Goal: Task Accomplishment & Management: Complete application form

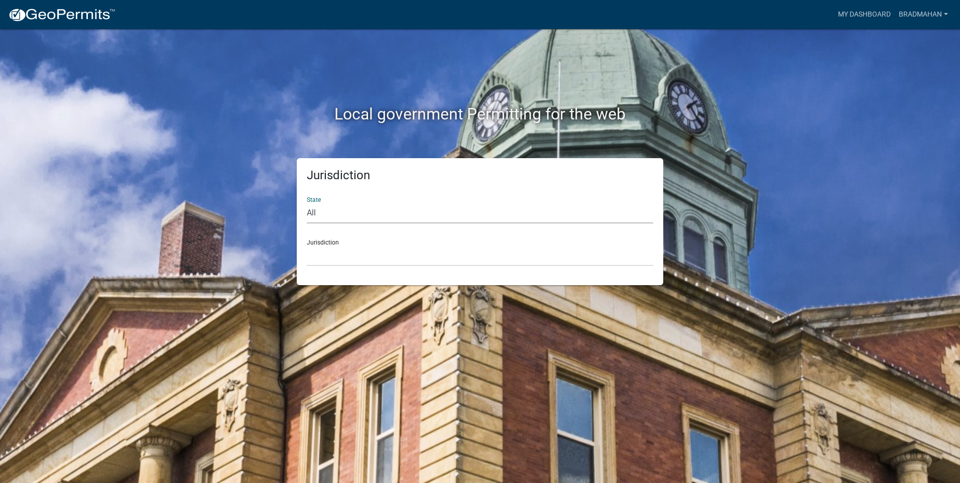
click at [313, 208] on select "All [US_STATE] [US_STATE] [US_STATE] [US_STATE] [US_STATE] [US_STATE] [US_STATE…" at bounding box center [480, 213] width 346 height 21
select select "[US_STATE]"
click at [307, 203] on select "All [US_STATE] [US_STATE] [US_STATE] [US_STATE] [US_STATE] [US_STATE] [US_STATE…" at bounding box center [480, 213] width 346 height 21
click at [324, 244] on div "Jurisdiction City of [GEOGRAPHIC_DATA], [US_STATE] City of [GEOGRAPHIC_DATA], […" at bounding box center [480, 248] width 346 height 35
click at [332, 254] on select "City of [GEOGRAPHIC_DATA], [US_STATE] City of [GEOGRAPHIC_DATA], [US_STATE] Cit…" at bounding box center [480, 256] width 346 height 21
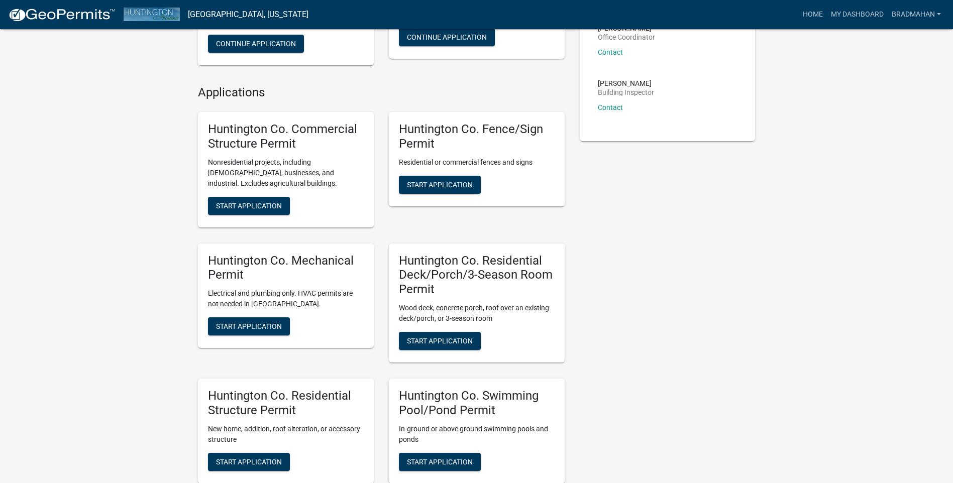
scroll to position [251, 0]
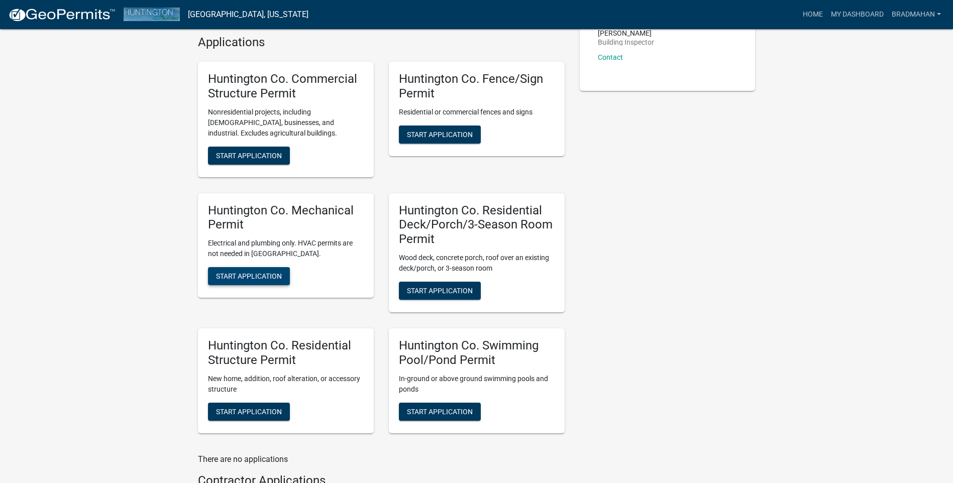
click at [250, 276] on span "Start Application" at bounding box center [249, 276] width 66 height 8
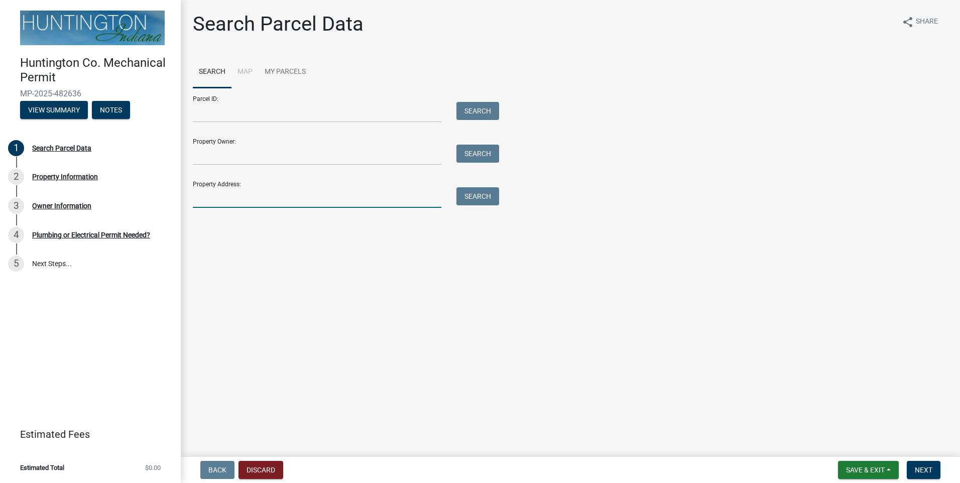
click at [222, 205] on input "Property Address:" at bounding box center [317, 197] width 249 height 21
type input "175"
click at [483, 194] on button "Search" at bounding box center [477, 196] width 43 height 18
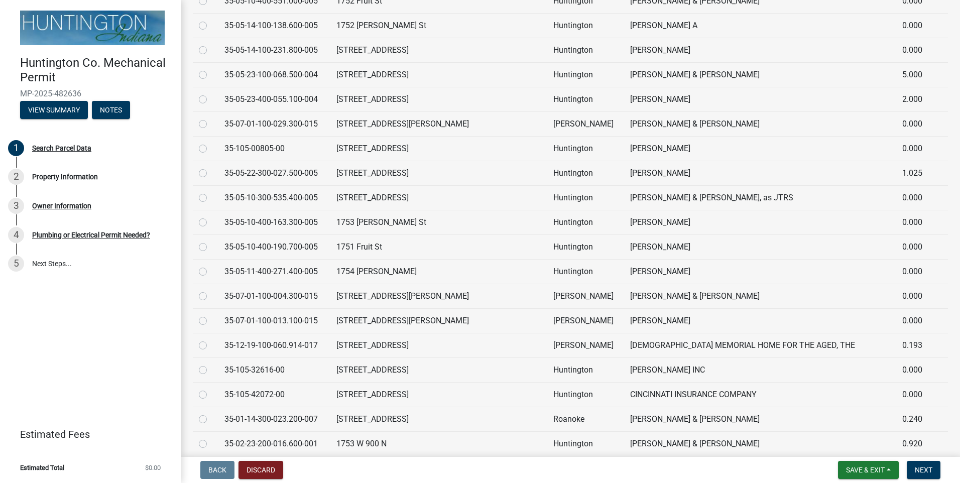
scroll to position [954, 0]
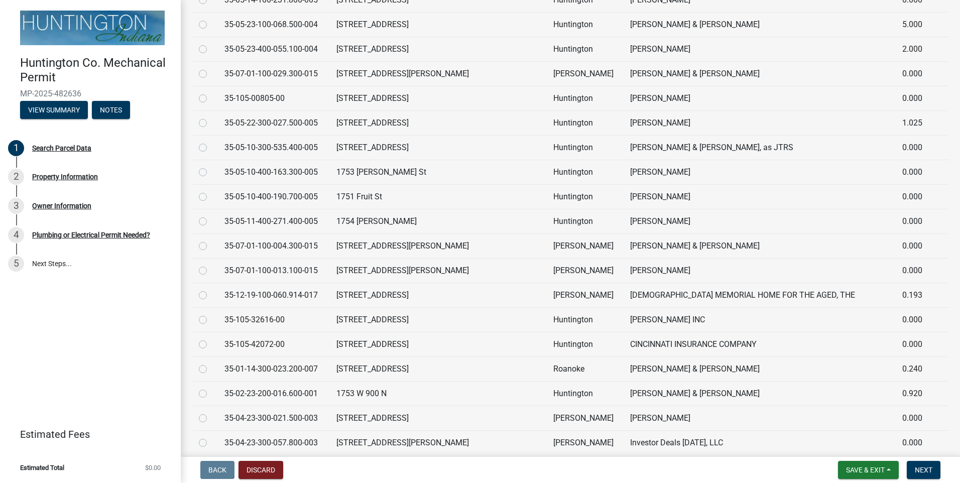
click at [207, 441] on div at bounding box center [206, 443] width 14 height 12
click at [211, 437] on label at bounding box center [211, 437] width 0 height 0
click at [211, 441] on input "radio" at bounding box center [214, 440] width 7 height 7
radio input "true"
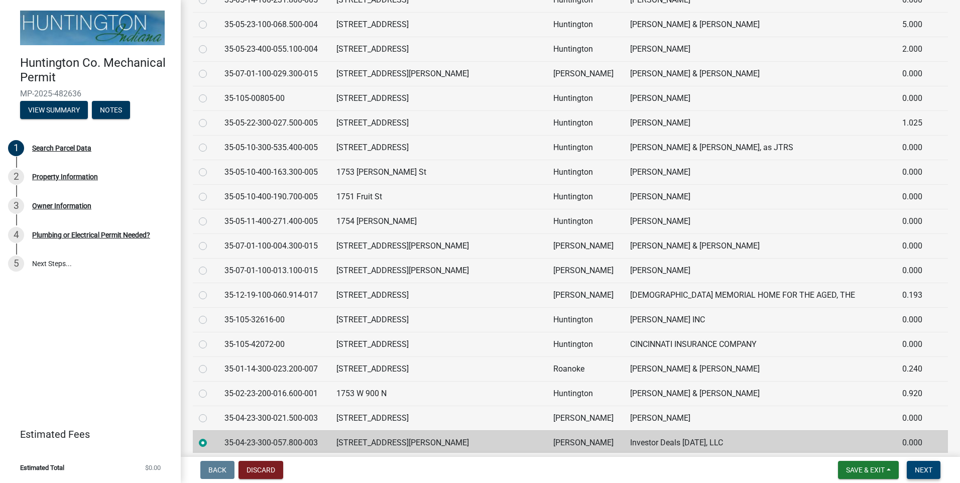
click at [924, 468] on span "Next" at bounding box center [924, 470] width 18 height 8
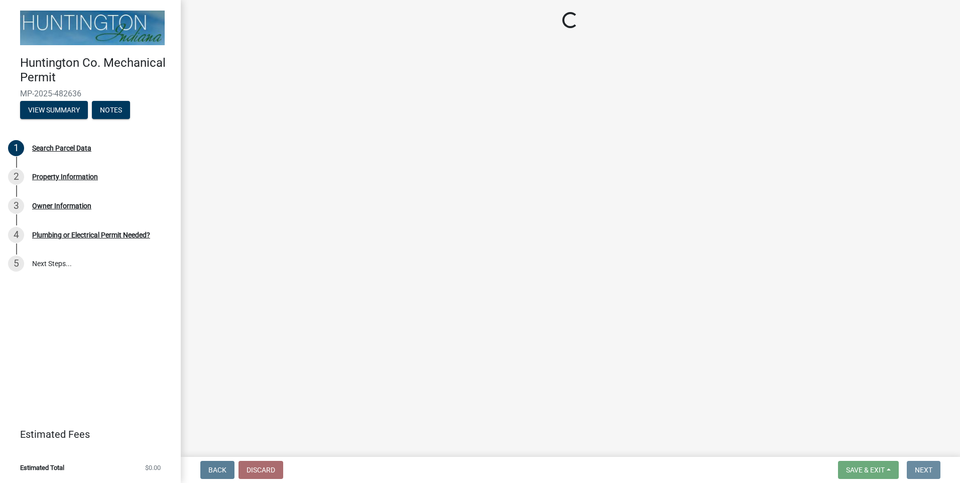
scroll to position [0, 0]
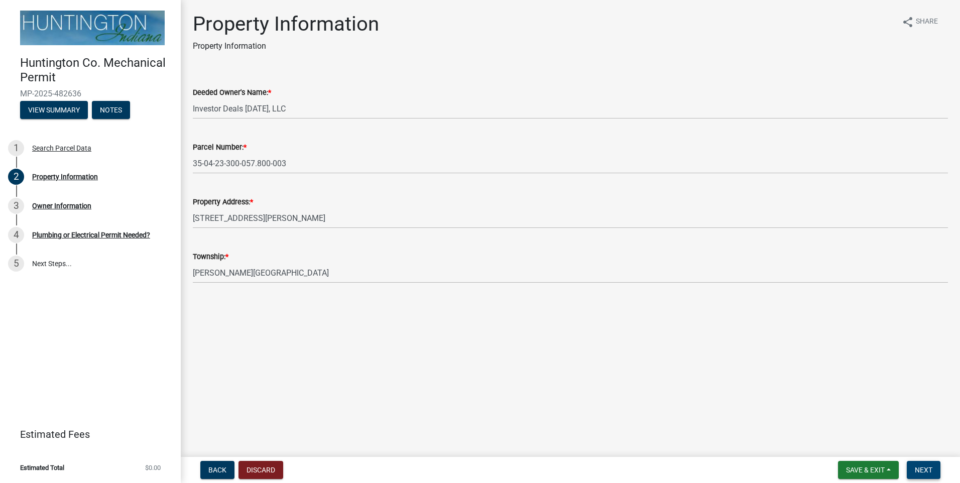
click at [924, 468] on span "Next" at bounding box center [924, 470] width 18 height 8
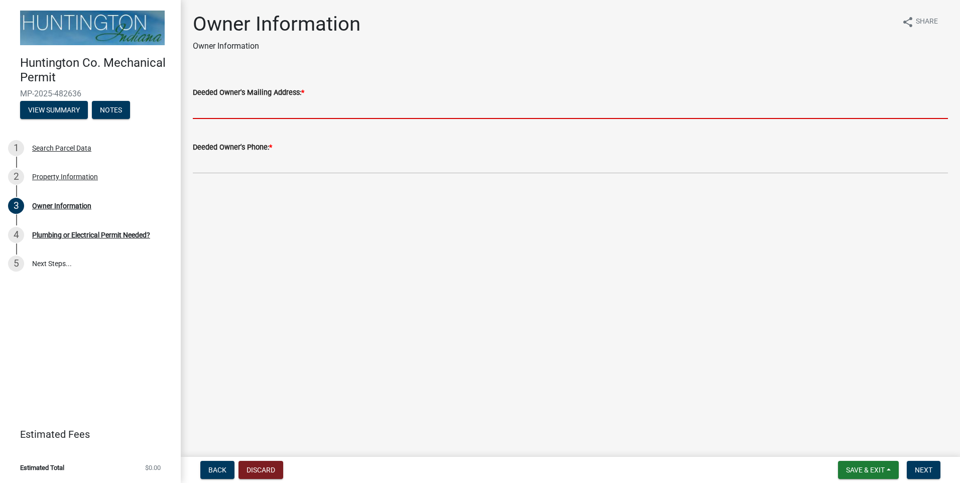
click at [243, 113] on input "Deeded Owner's Mailing Address: *" at bounding box center [570, 108] width 755 height 21
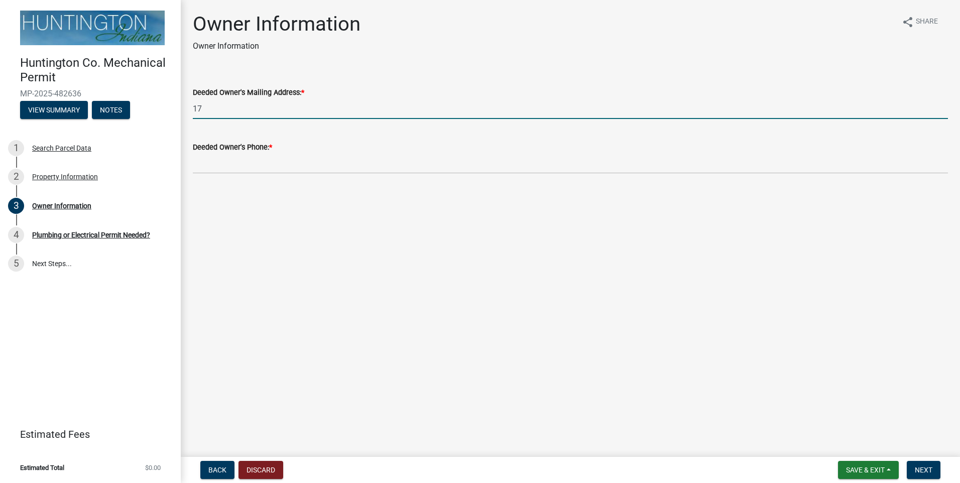
type input "1"
type input "P.O. [STREET_ADDRESS][PERSON_NAME]"
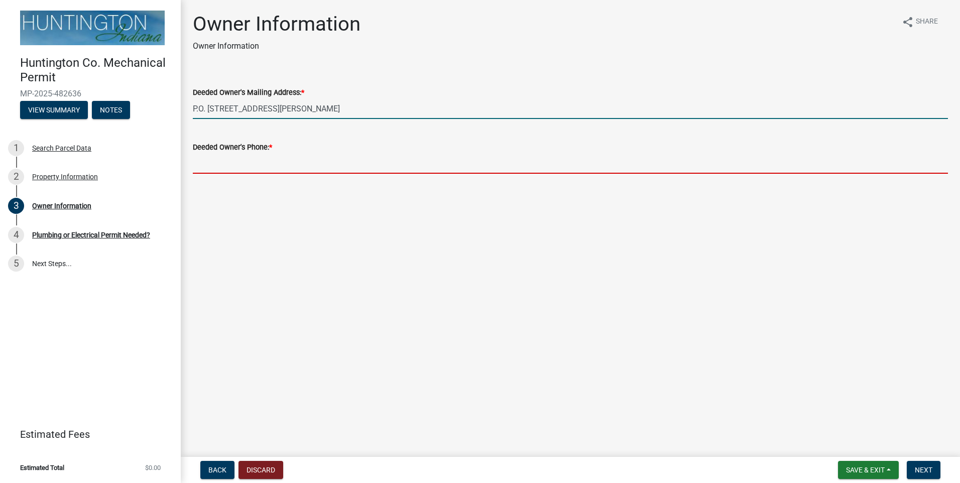
click at [226, 168] on input "Deeded Owner's Phone: *" at bounding box center [570, 163] width 755 height 21
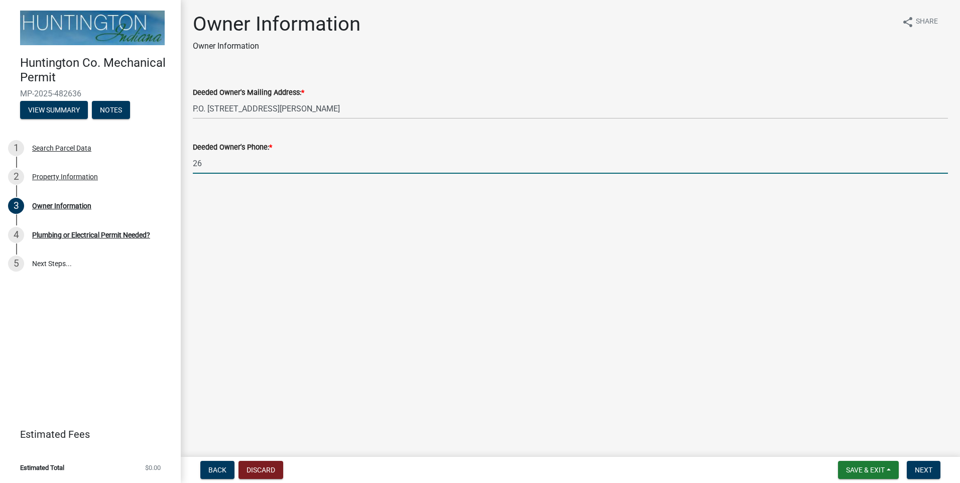
type input "2"
type input "[PHONE_NUMBER]"
click at [932, 469] on span "Next" at bounding box center [924, 470] width 18 height 8
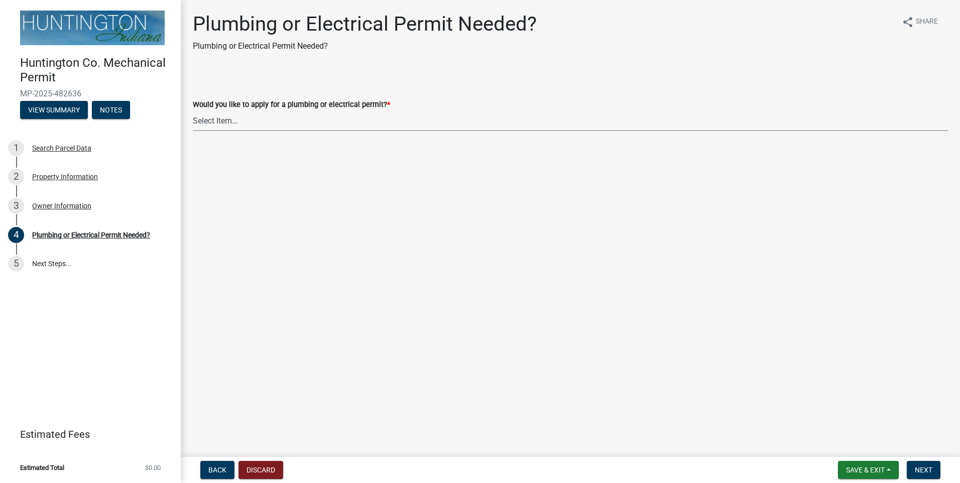
click at [235, 122] on select "Select Item... plumbing electrical" at bounding box center [570, 120] width 755 height 21
click at [193, 110] on select "Select Item... plumbing electrical" at bounding box center [570, 120] width 755 height 21
select select "82bdcc69-8734-43af-a4fa-e76f8d275e41"
click at [935, 473] on button "Next" at bounding box center [924, 470] width 34 height 18
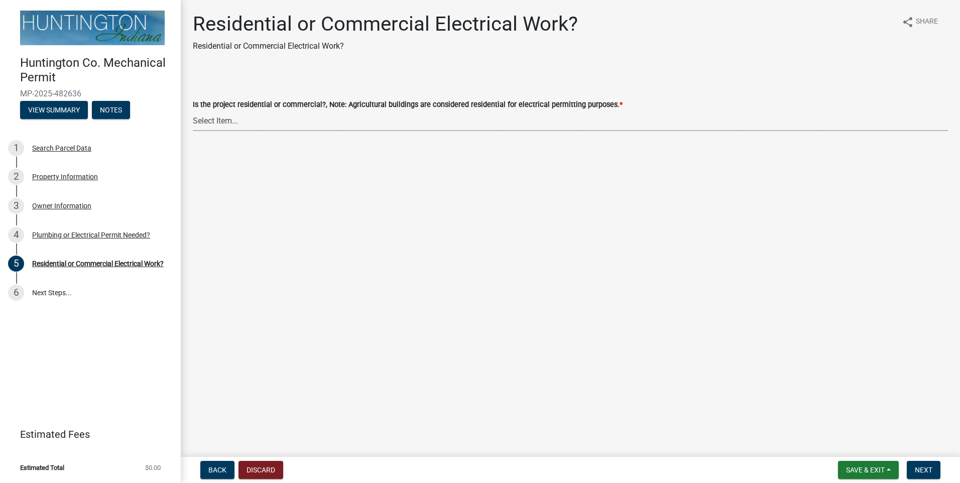
click at [213, 128] on select "Select Item... Residential Commercial" at bounding box center [570, 120] width 755 height 21
click at [193, 110] on select "Select Item... Residential Commercial" at bounding box center [570, 120] width 755 height 21
select select "3db72f89-ebf7-44a2-a43c-36ed77a05272"
click at [921, 474] on span "Next" at bounding box center [924, 470] width 18 height 8
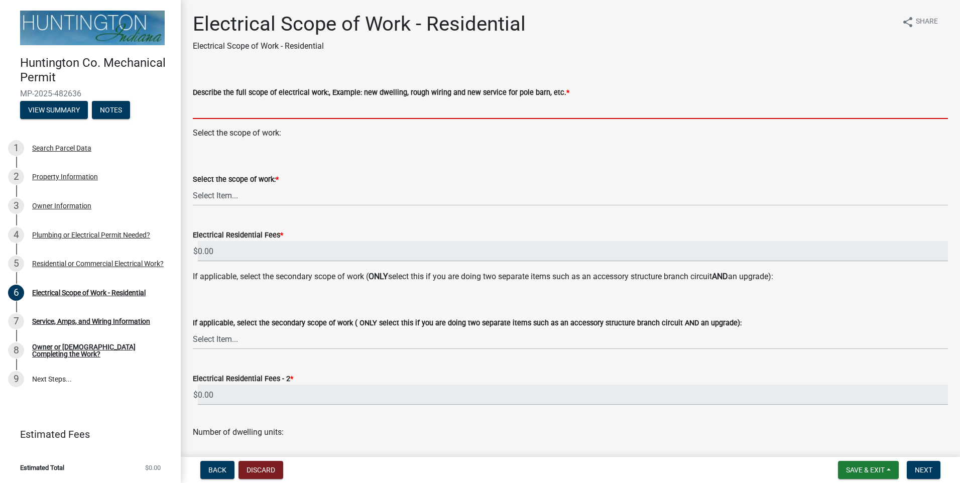
click at [276, 110] on input "Describe the full scope of electrical work:, Example: new dwelling, rough wirin…" at bounding box center [570, 108] width 755 height 21
type input "N"
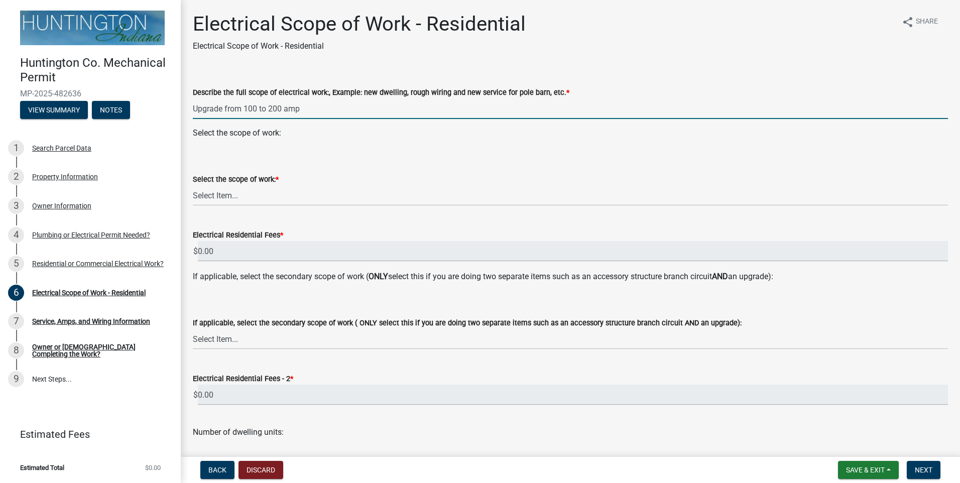
type input "Upgrade from 100 to 200 amp"
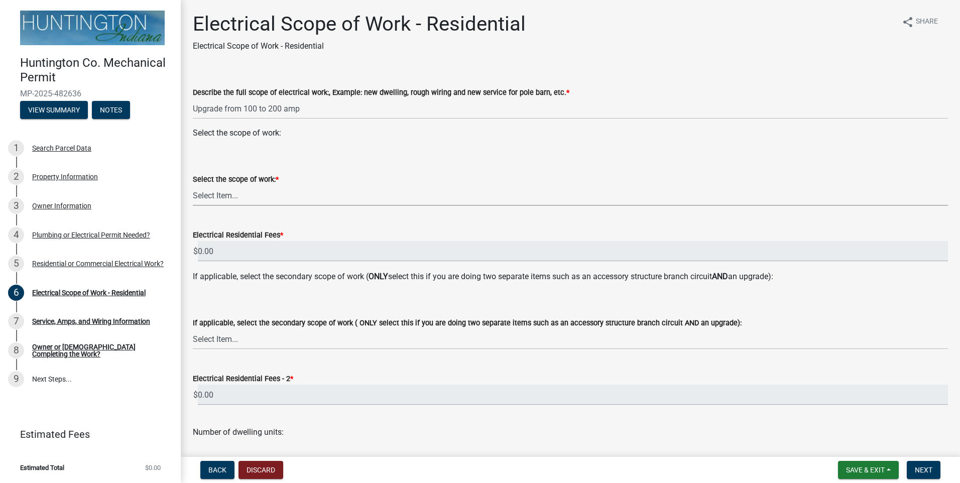
click at [210, 198] on select "Select Item... New Service (new meter base installation) Upgrade (includes relo…" at bounding box center [570, 195] width 755 height 21
click at [193, 185] on select "Select Item... New Service (new meter base installation) Upgrade (includes relo…" at bounding box center [570, 195] width 755 height 21
select select "108a24b7-cc86-458b-9d07-b72a6c5c0cf8"
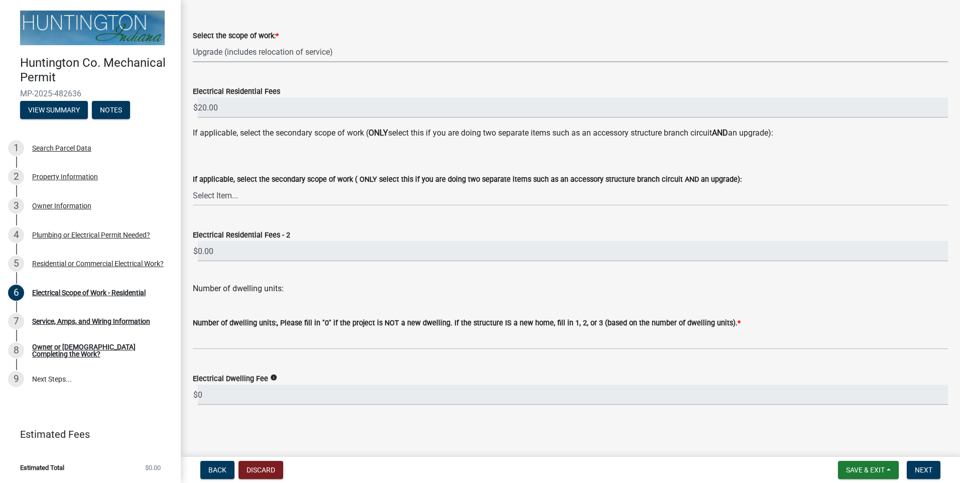
scroll to position [144, 0]
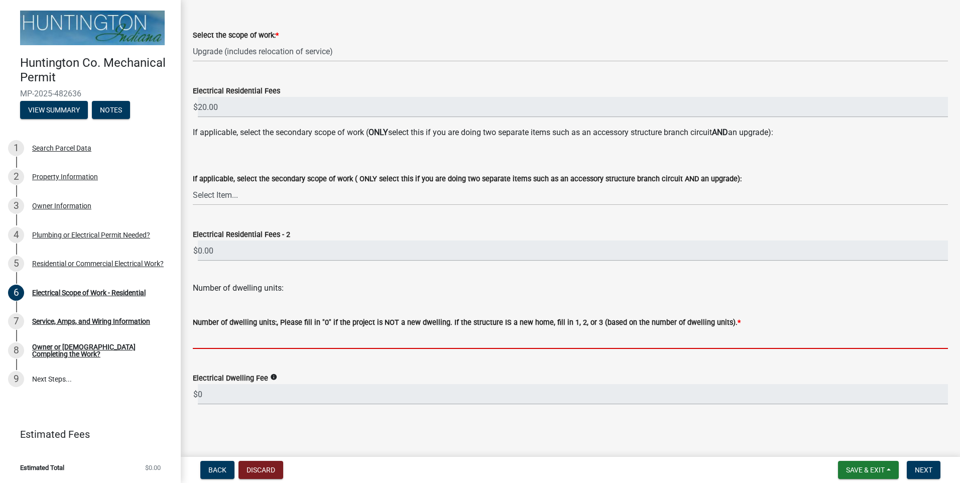
click at [213, 341] on input "text" at bounding box center [570, 338] width 755 height 21
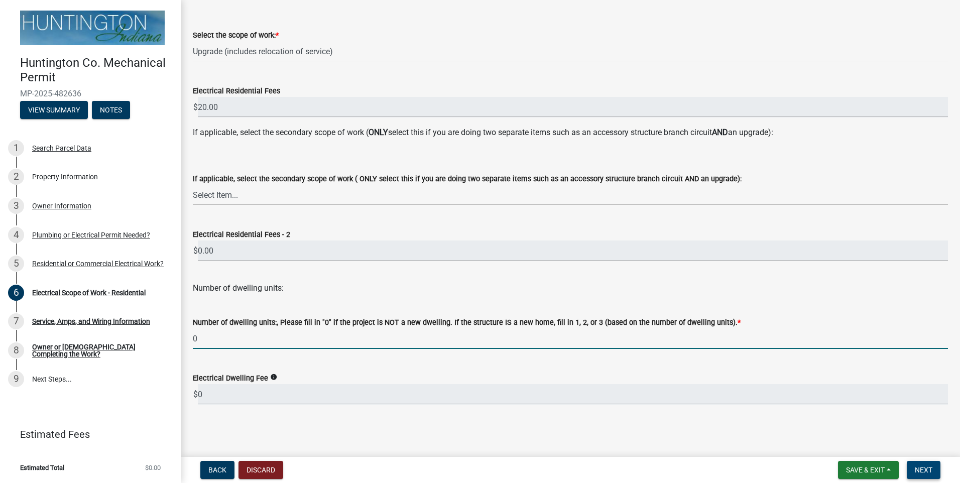
type input "0"
click at [928, 475] on button "Next" at bounding box center [924, 470] width 34 height 18
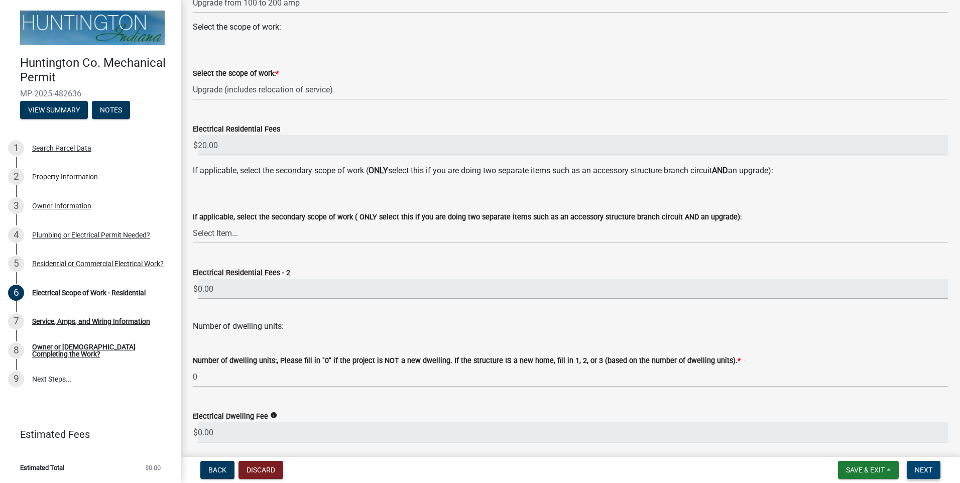
click at [928, 475] on button "Next" at bounding box center [924, 470] width 34 height 18
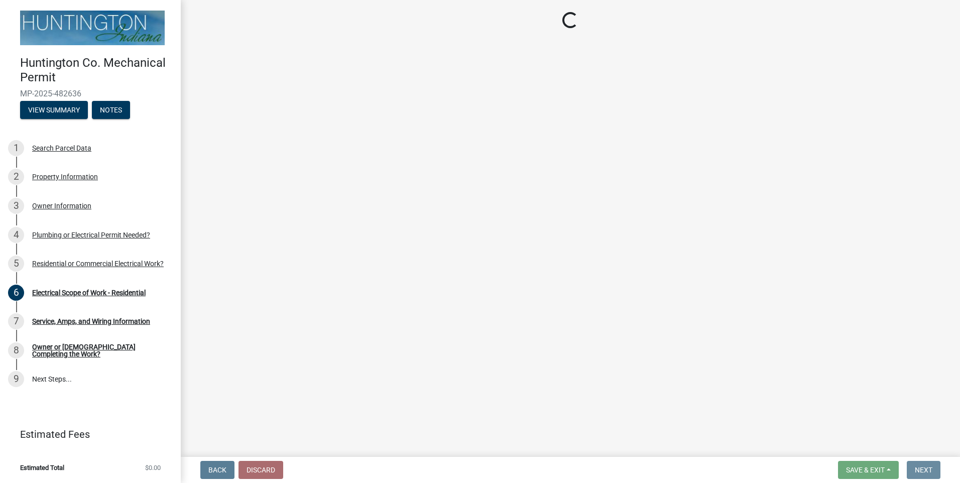
scroll to position [0, 0]
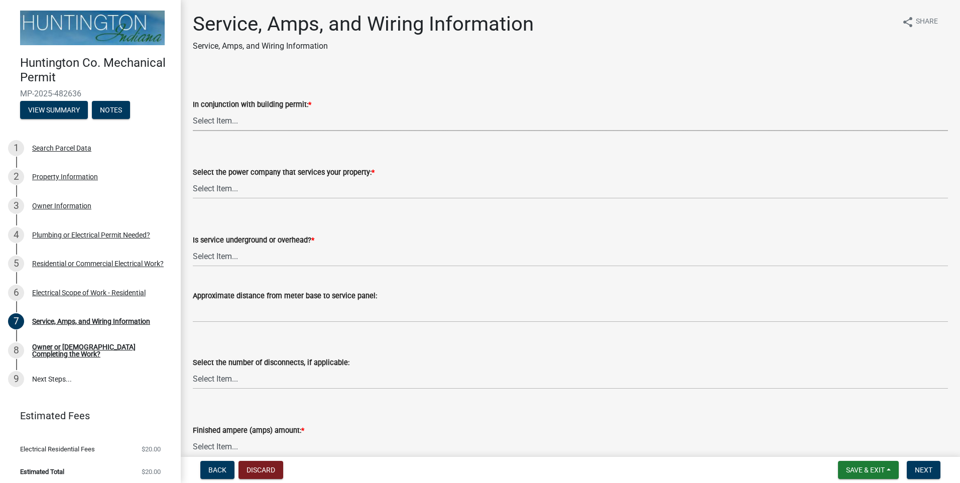
click at [228, 125] on select "Select Item... Yes No" at bounding box center [570, 120] width 755 height 21
click at [193, 110] on select "Select Item... Yes No" at bounding box center [570, 120] width 755 height 21
select select "93f45f8b-0008-4bc3-ad99-7edf3db31922"
click at [212, 191] on select "Select Item... Duke Energy Northeastern REMC Wabash County REMC [PERSON_NAME] U…" at bounding box center [570, 188] width 755 height 21
click at [193, 178] on select "Select Item... Duke Energy Northeastern REMC Wabash County REMC [PERSON_NAME] U…" at bounding box center [570, 188] width 755 height 21
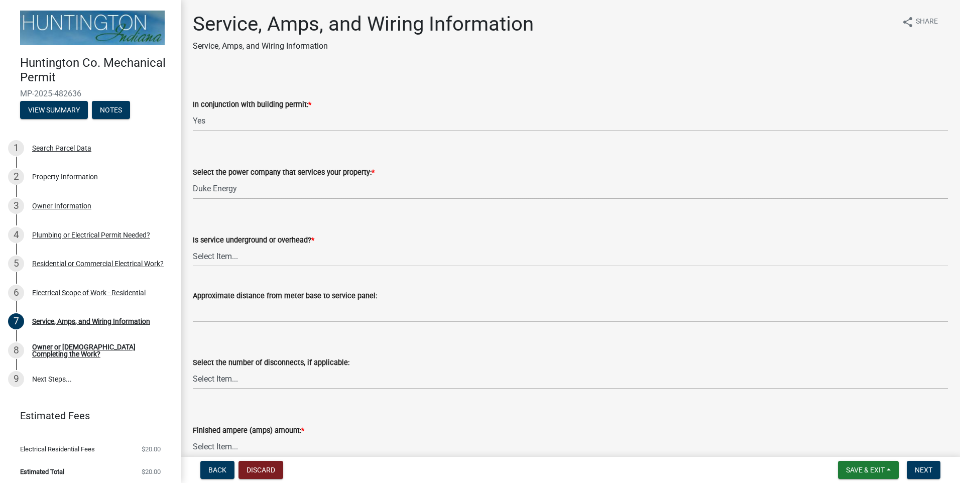
select select "86d62ac7-5622-45a6-b031-aaeffb271793"
click at [218, 258] on select "Select Item... Underground Overhead" at bounding box center [570, 256] width 755 height 21
click at [193, 246] on select "Select Item... Underground Overhead" at bounding box center [570, 256] width 755 height 21
select select "0062908c-337a-4ab8-a3d7-0b4f4dedaf0b"
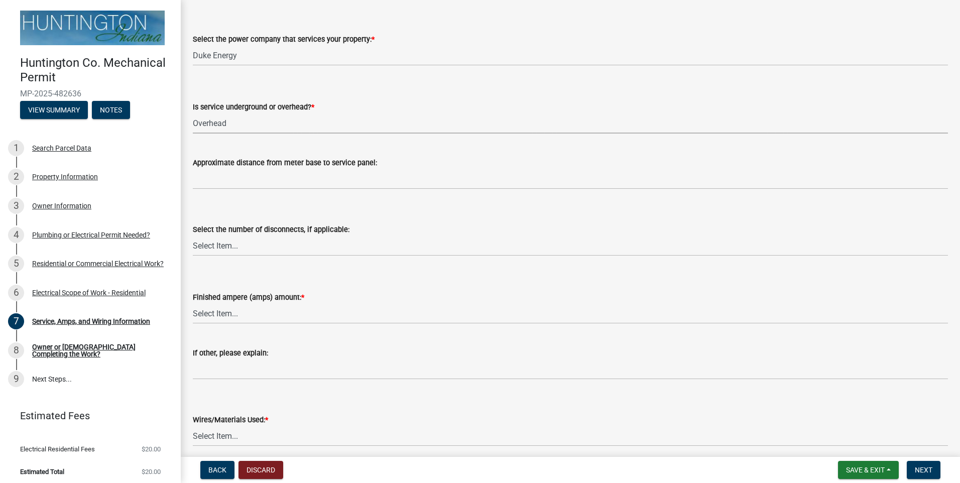
scroll to position [151, 0]
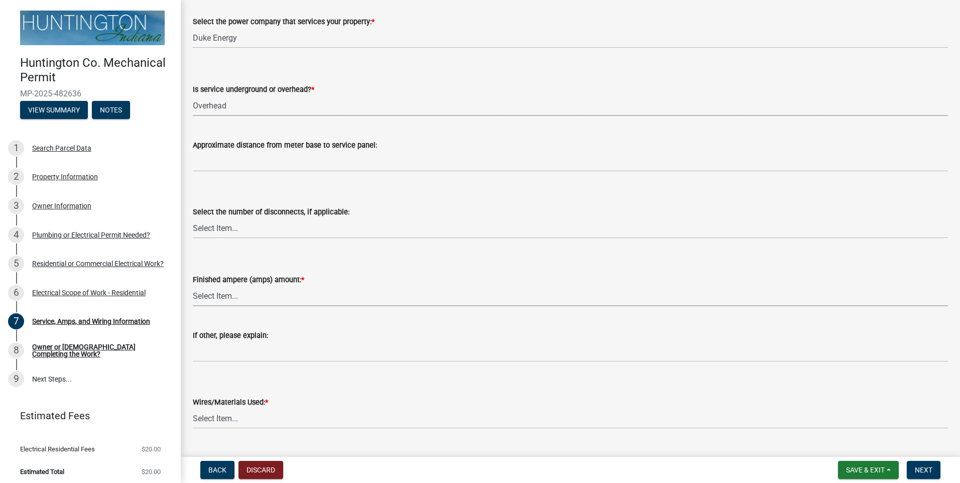
click at [210, 301] on select "Select Item... 100 amp 200 amp 400 amp other" at bounding box center [570, 296] width 755 height 21
click at [193, 286] on select "Select Item... 100 amp 200 amp 400 amp other" at bounding box center [570, 296] width 755 height 21
select select "77917e57-3373-4527-be00-46cfa300debe"
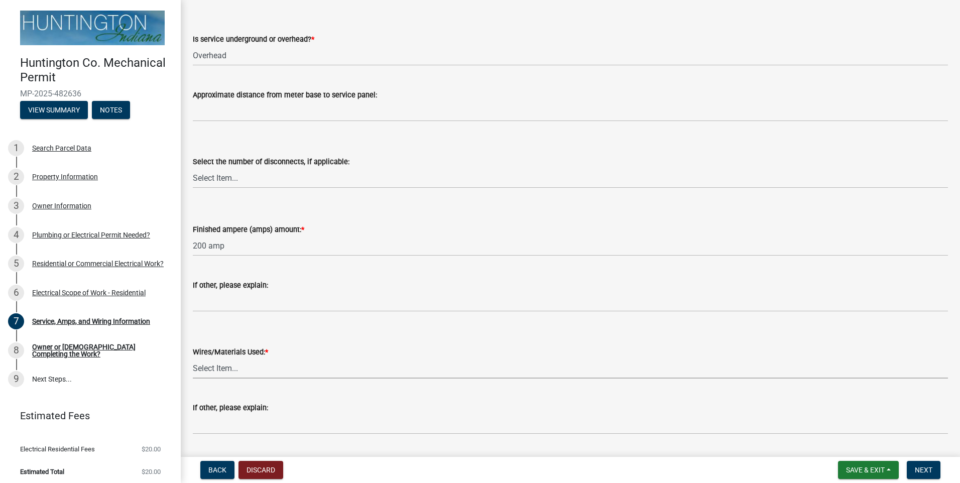
click at [217, 367] on select "Select Item... 2 AWG Aluminum 4 AWG Copper 2-4/0 or 1-1/0 Aluminum 2/0 Copper 2…" at bounding box center [570, 368] width 755 height 21
click at [193, 358] on select "Select Item... 2 AWG Aluminum 4 AWG Copper 2-4/0 or 1-1/0 Aluminum 2/0 Copper 2…" at bounding box center [570, 368] width 755 height 21
select select "6b87888a-4deb-48a2-ac11-26351d48ff00"
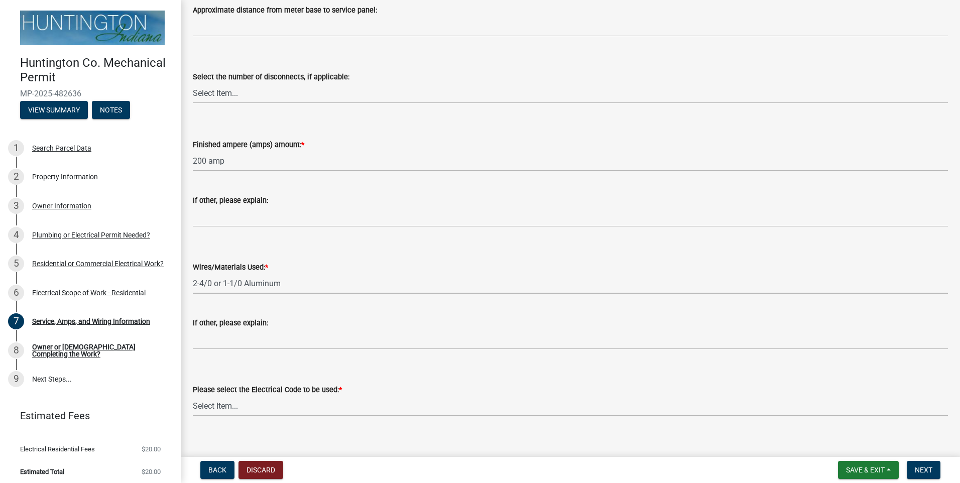
scroll to position [297, 0]
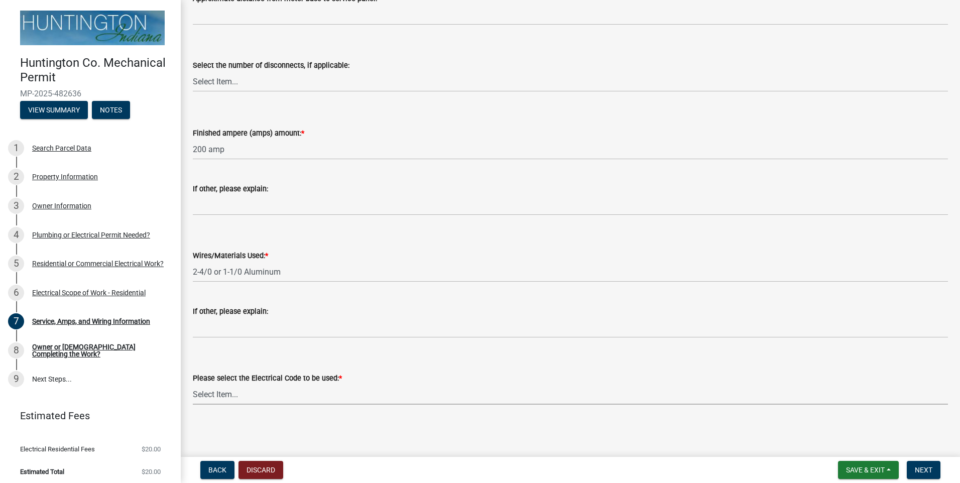
click at [204, 400] on select "Select Item... [US_STATE] Electrical Code One & Two Family Dwelling Code" at bounding box center [570, 394] width 755 height 21
click at [193, 384] on select "Select Item... [US_STATE] Electrical Code One & Two Family Dwelling Code" at bounding box center [570, 394] width 755 height 21
select select "5aeea631-e80a-4ba0-b39f-f5c26114ddfc"
click at [922, 473] on span "Next" at bounding box center [924, 470] width 18 height 8
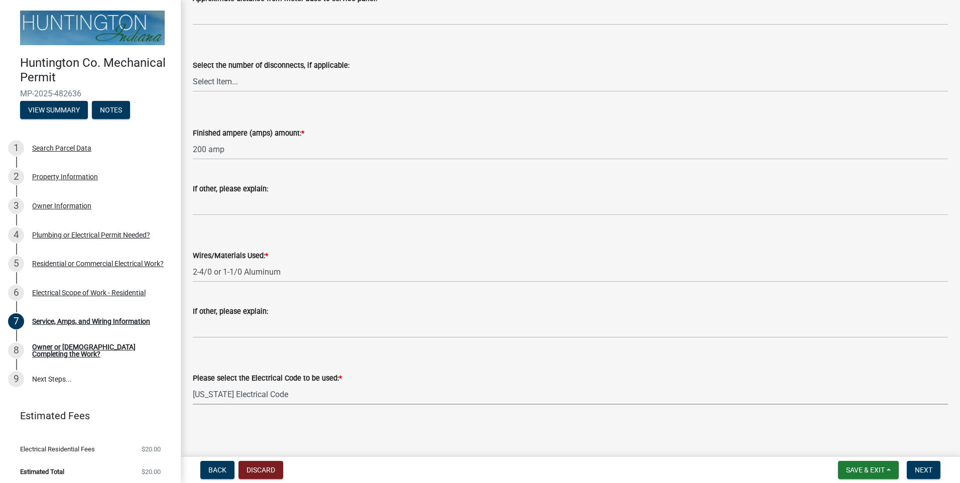
click select "Select Item... owner contractor"
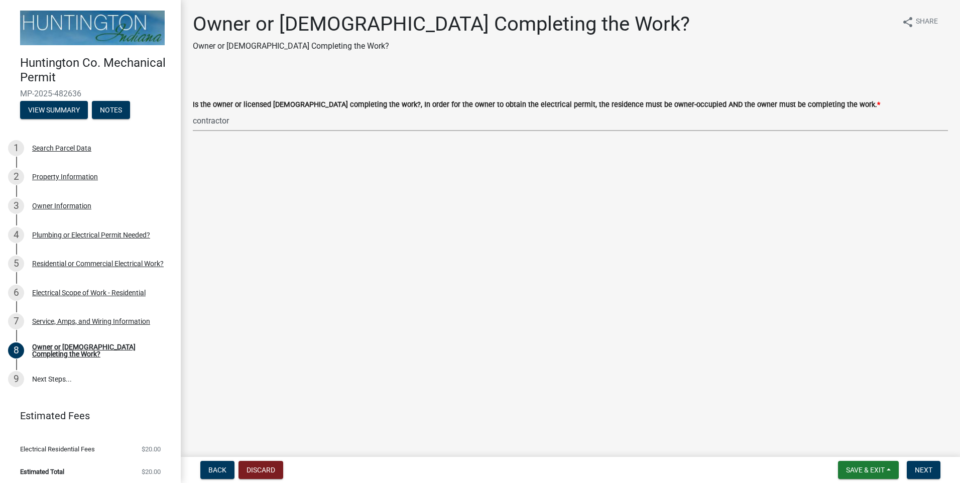
click at [193, 110] on select "Select Item... owner contractor" at bounding box center [570, 120] width 755 height 21
select select "408e0cf4-d53f-4268-b860-e8792218a171"
click at [927, 463] on button "Next" at bounding box center [924, 470] width 34 height 18
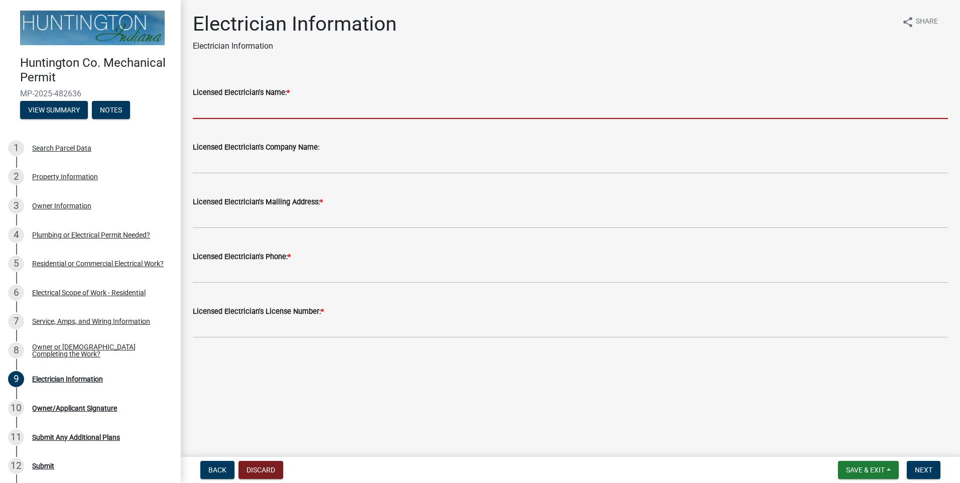
click at [254, 110] on input "Licensed Electrician's Name: *" at bounding box center [570, 108] width 755 height 21
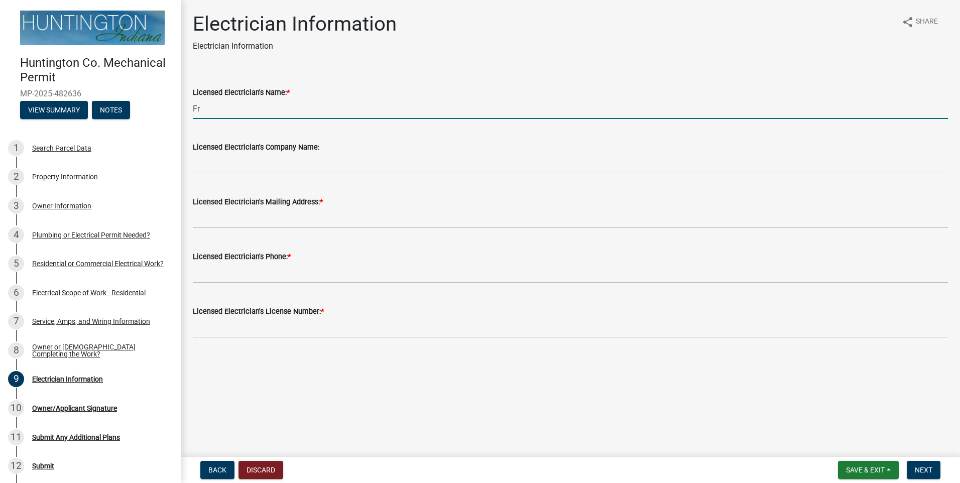
type input "F"
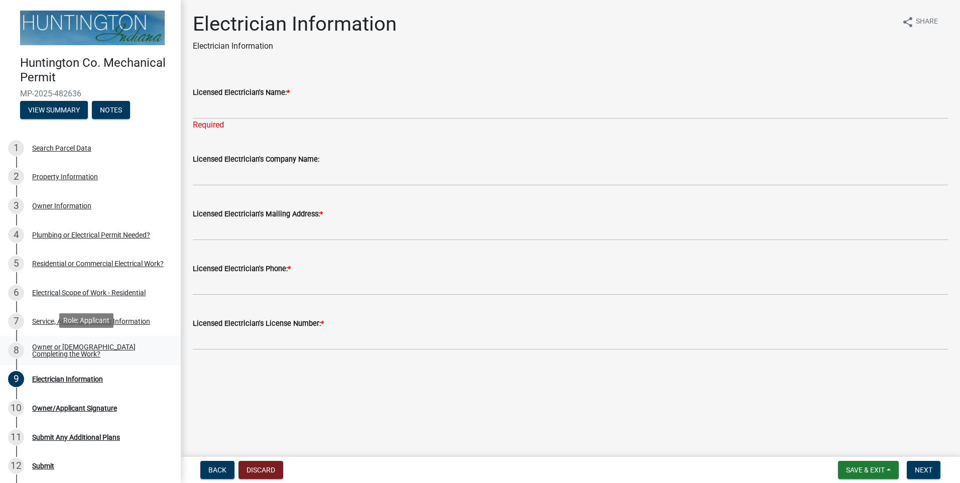
click at [80, 339] on link "8 Owner or [DEMOGRAPHIC_DATA] Completing the Work?" at bounding box center [90, 350] width 181 height 29
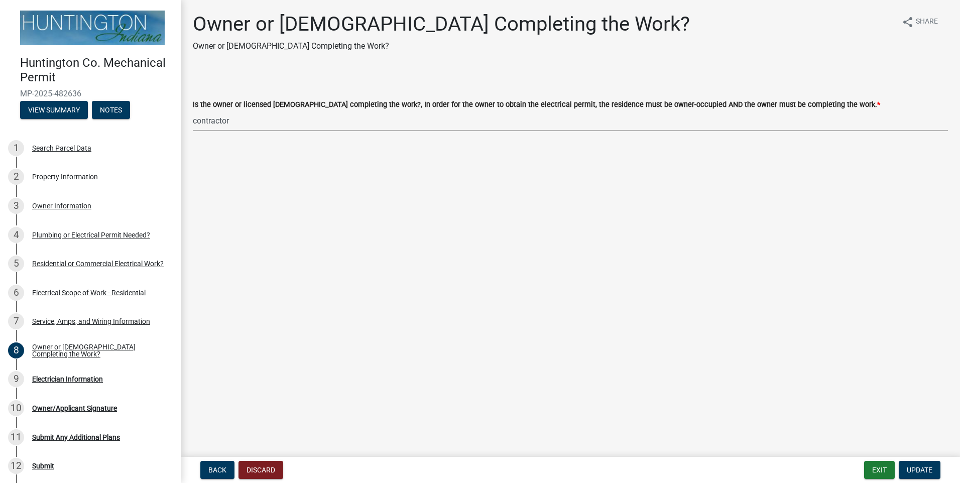
click at [223, 118] on select "Select Item... owner contractor" at bounding box center [570, 120] width 755 height 21
click at [193, 110] on select "Select Item... owner contractor" at bounding box center [570, 120] width 755 height 21
select select "da32b6f8-dc02-4eb1-a03d-6a8560406675"
click at [928, 471] on span "Update" at bounding box center [920, 470] width 26 height 8
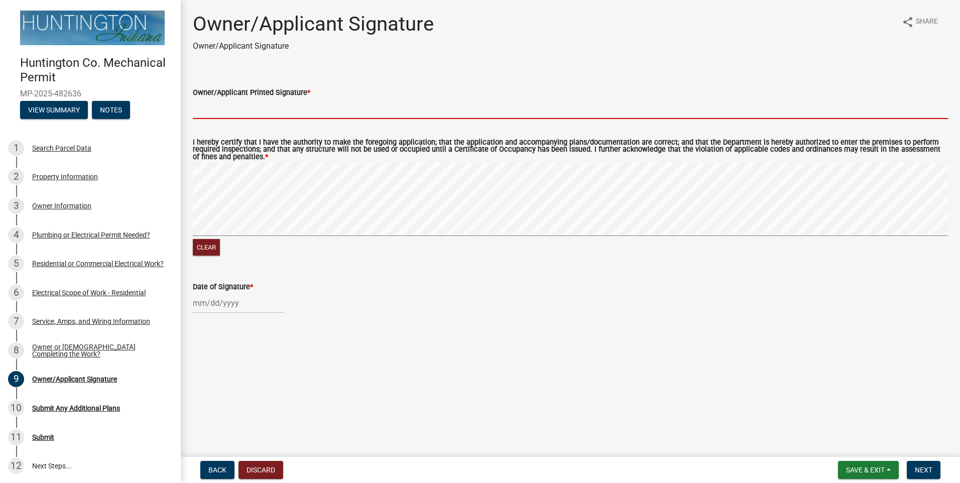
click at [234, 109] on input "Owner/Applicant Printed Signature *" at bounding box center [570, 108] width 755 height 21
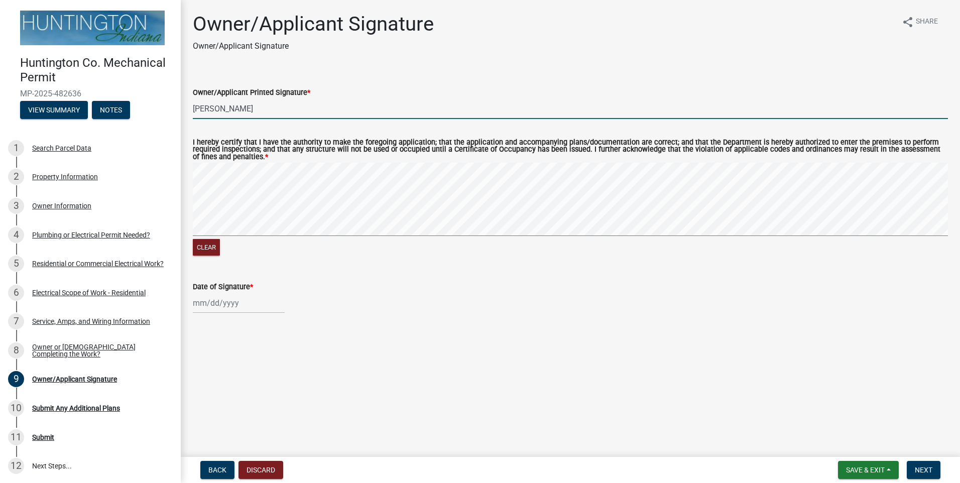
type input "[PERSON_NAME]"
click at [217, 304] on div at bounding box center [239, 303] width 92 height 21
select select "9"
select select "2025"
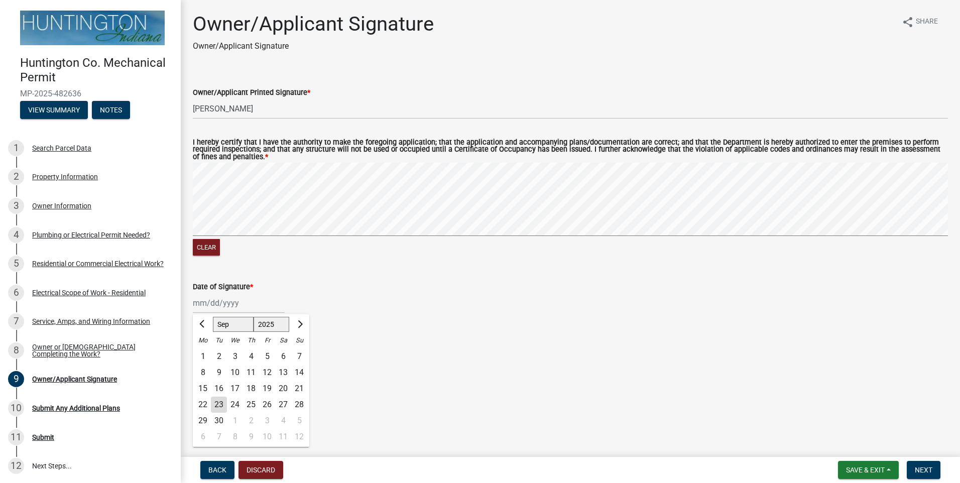
click at [222, 408] on div "23" at bounding box center [219, 405] width 16 height 16
type input "[DATE]"
click at [928, 471] on span "Next" at bounding box center [924, 470] width 18 height 8
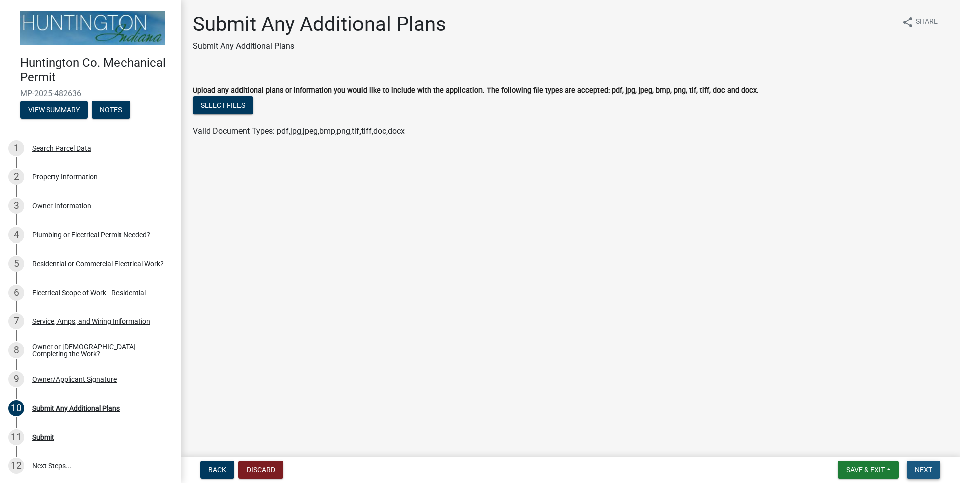
click at [928, 470] on span "Next" at bounding box center [924, 470] width 18 height 8
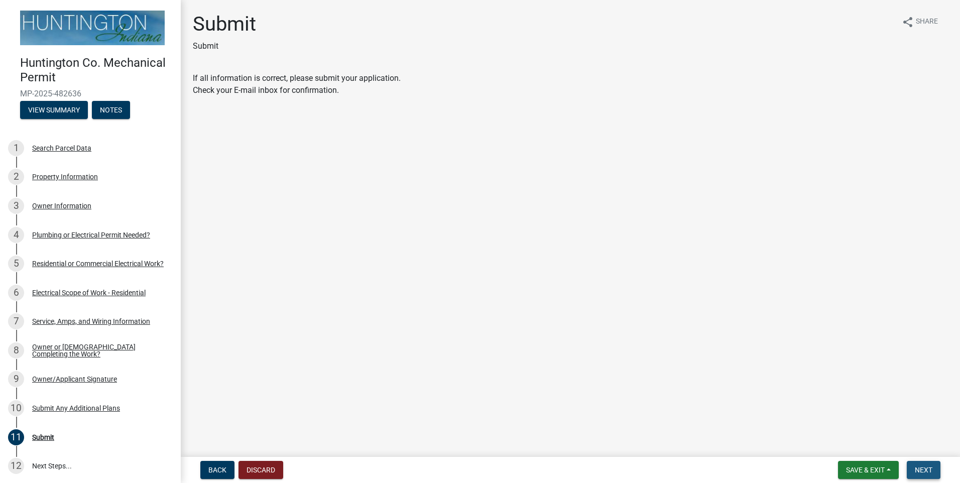
click at [936, 473] on button "Next" at bounding box center [924, 470] width 34 height 18
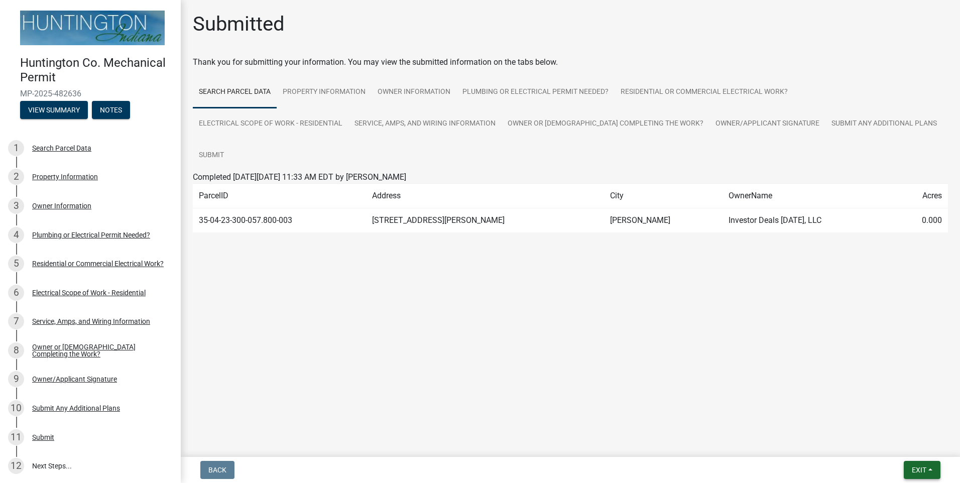
click at [936, 471] on button "Exit" at bounding box center [922, 470] width 37 height 18
click at [889, 448] on button "Save & Exit" at bounding box center [900, 444] width 80 height 24
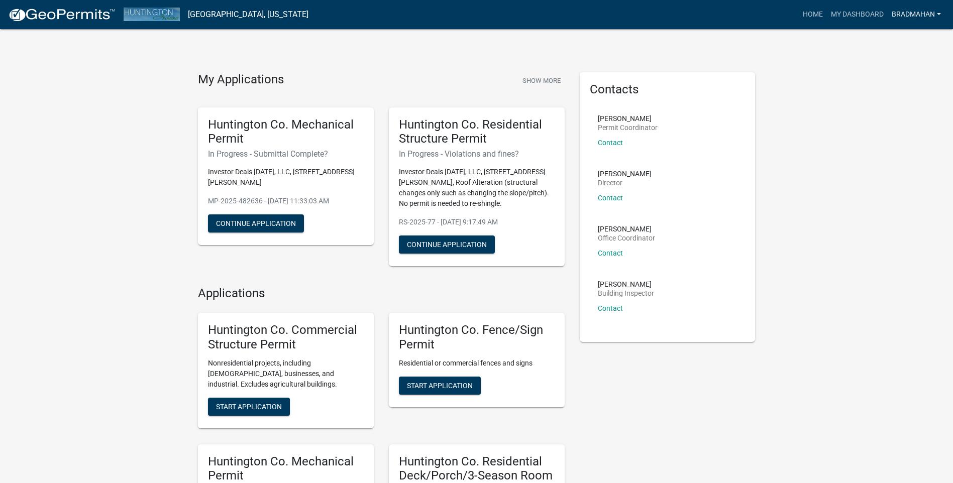
click at [898, 16] on link "Bradmahan" at bounding box center [915, 14] width 57 height 19
click at [884, 71] on link "Logout" at bounding box center [904, 74] width 80 height 24
